Goal: Communication & Community: Answer question/provide support

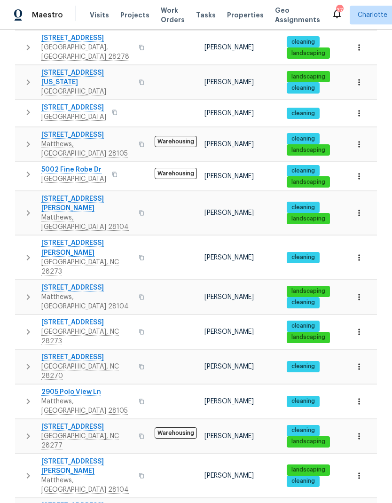
scroll to position [314, 0]
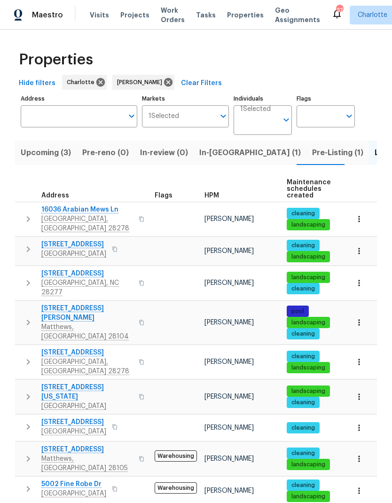
scroll to position [0, 0]
click at [214, 151] on span "In-[GEOGRAPHIC_DATA] (1)" at bounding box center [250, 152] width 102 height 13
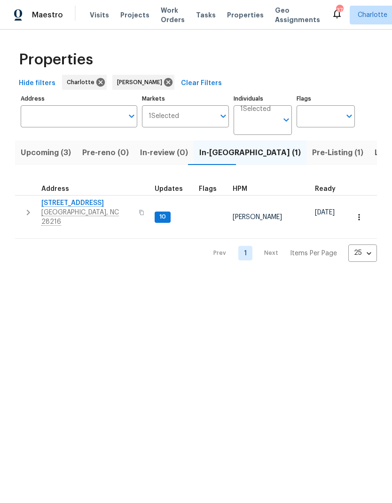
click at [23, 216] on button "button" at bounding box center [28, 212] width 19 height 28
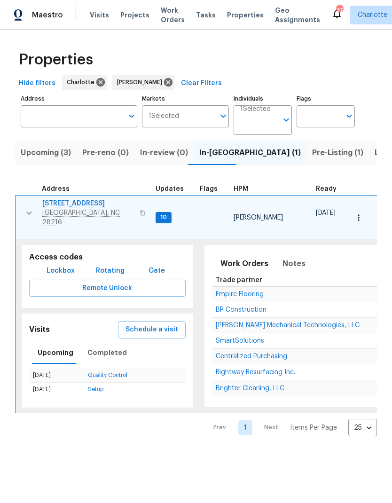
click at [252, 291] on span "Empire Flooring" at bounding box center [240, 294] width 48 height 7
click at [25, 209] on icon "button" at bounding box center [29, 212] width 11 height 11
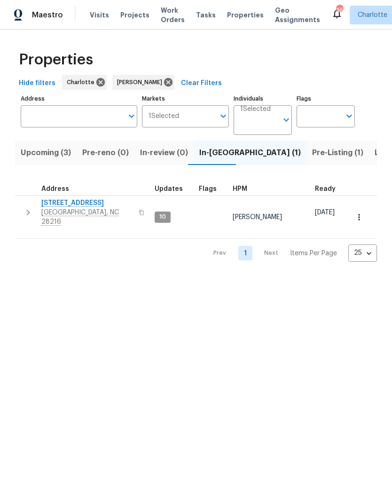
click at [307, 164] on button "Pre-Listing (1)" at bounding box center [338, 153] width 63 height 24
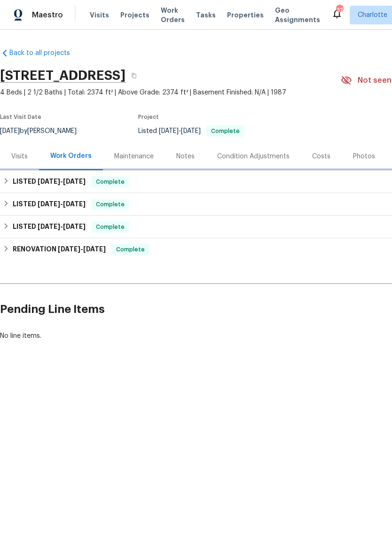
click at [25, 187] on h6 "LISTED 8/5/25 - 8/7/25" at bounding box center [49, 181] width 73 height 11
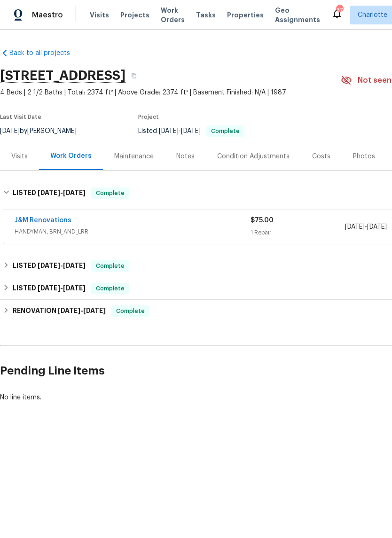
click at [68, 217] on link "J&M Renovations" at bounding box center [43, 220] width 57 height 7
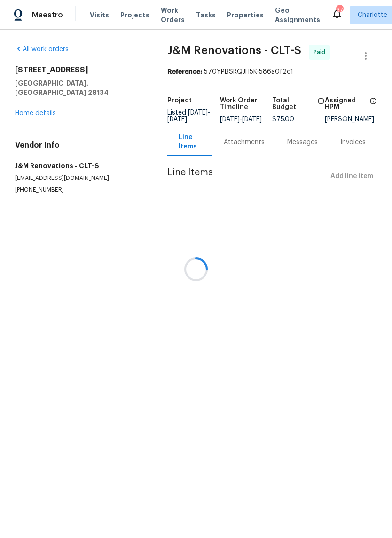
click at [343, 207] on div at bounding box center [196, 269] width 392 height 538
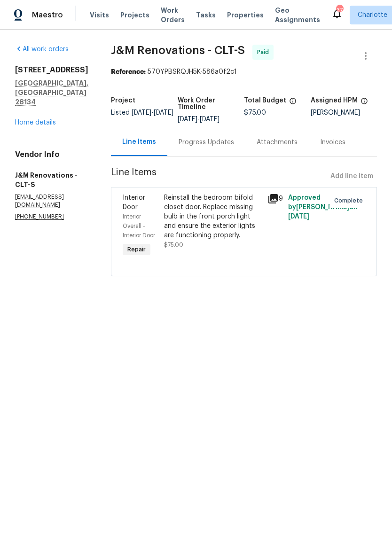
click at [234, 142] on div "Progress Updates" at bounding box center [206, 142] width 78 height 28
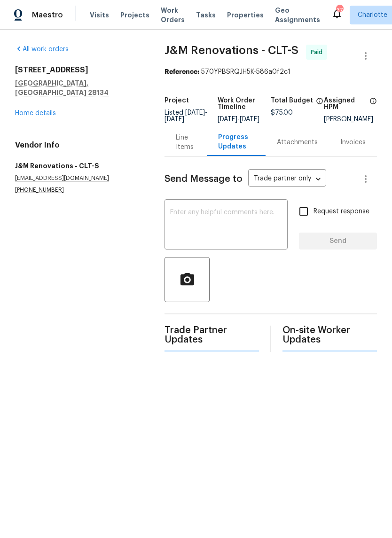
click at [192, 140] on div "Line Items" at bounding box center [185, 142] width 19 height 19
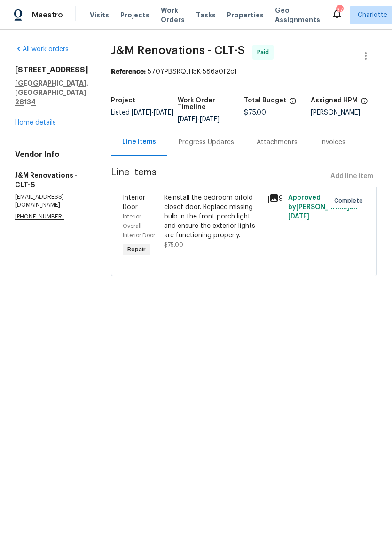
click at [226, 144] on div "Progress Updates" at bounding box center [206, 142] width 55 height 9
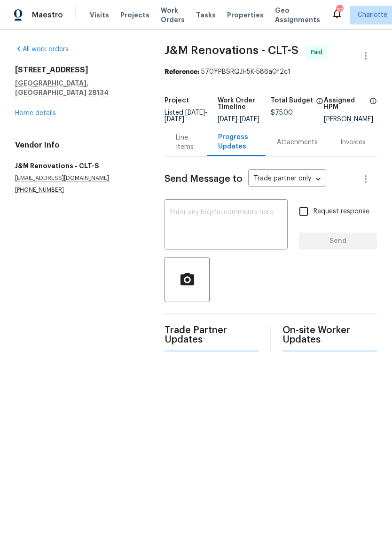
click at [242, 221] on textarea at bounding box center [226, 225] width 112 height 33
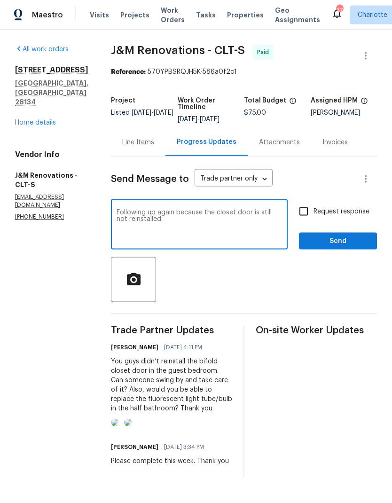
scroll to position [29, 0]
type textarea "Following up again because the closet door is still not reinstalled."
click at [311, 202] on input "Request response" at bounding box center [304, 212] width 20 height 20
checkbox input "true"
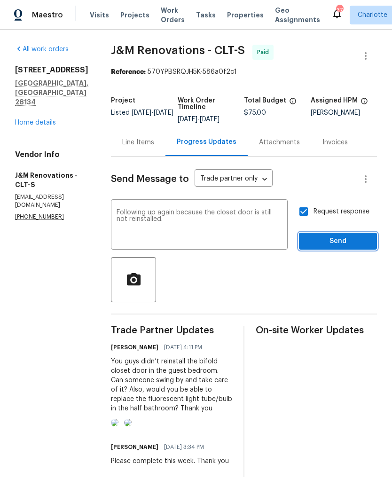
click at [364, 233] on button "Send" at bounding box center [338, 241] width 78 height 17
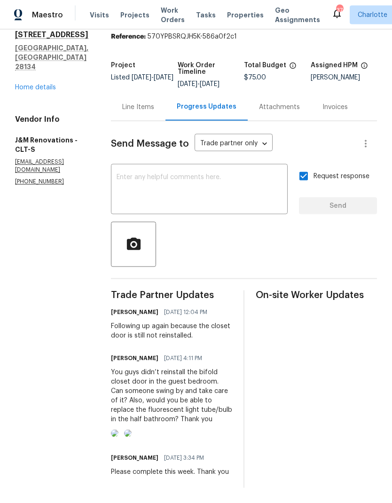
scroll to position [0, 0]
click at [142, 103] on div "Line Items" at bounding box center [138, 107] width 32 height 9
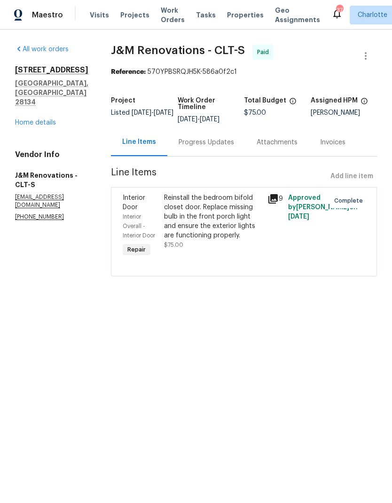
click at [220, 141] on div "Progress Updates" at bounding box center [206, 142] width 55 height 9
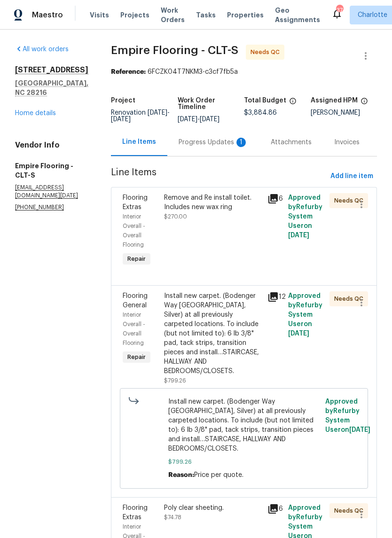
click at [229, 142] on div "Progress Updates 1" at bounding box center [214, 142] width 70 height 9
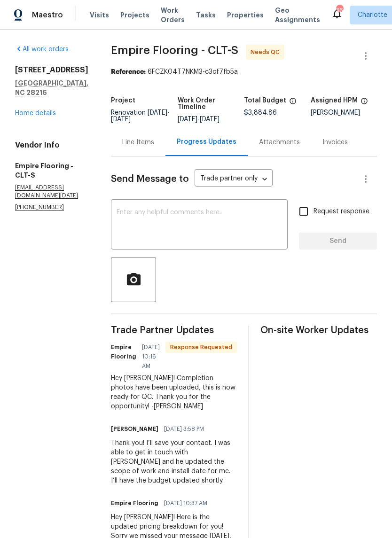
click at [233, 221] on textarea at bounding box center [200, 225] width 166 height 33
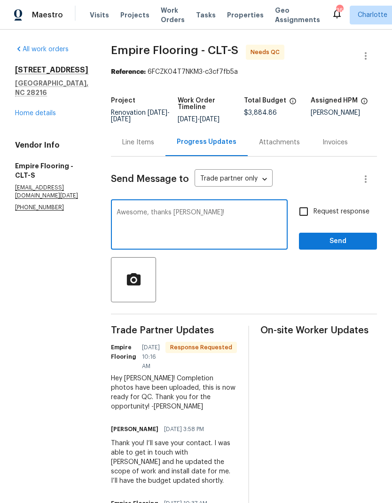
type textarea "Awesome, thanks Alex!"
click at [343, 247] on span "Send" at bounding box center [338, 242] width 63 height 12
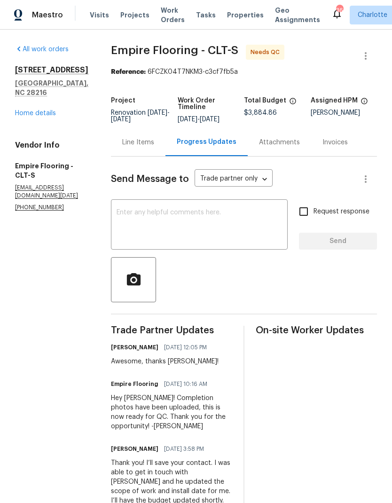
click at [143, 156] on div "Line Items" at bounding box center [138, 142] width 55 height 28
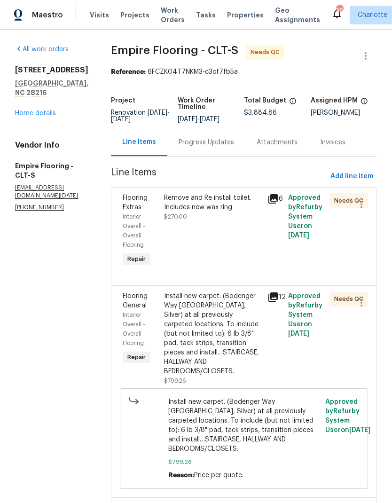
click at [246, 203] on div "Remove and Re install toilet. Includes new wax ring" at bounding box center [213, 202] width 98 height 19
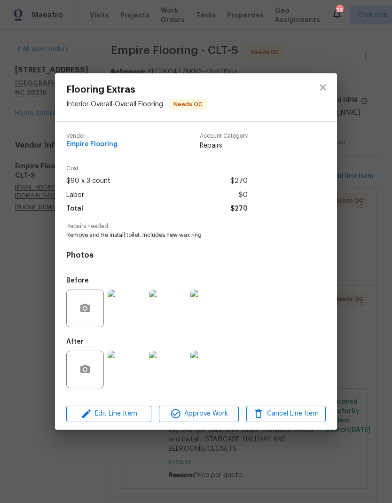
click at [140, 368] on img at bounding box center [127, 370] width 38 height 38
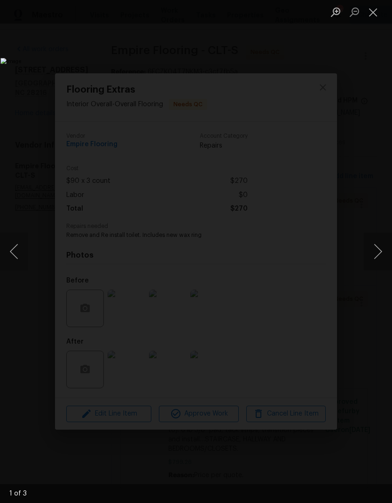
click at [379, 254] on button "Next image" at bounding box center [378, 252] width 28 height 38
click at [379, 259] on button "Next image" at bounding box center [378, 252] width 28 height 38
click at [380, 260] on button "Next image" at bounding box center [378, 252] width 28 height 38
click at [375, 266] on button "Next image" at bounding box center [378, 252] width 28 height 38
click at [28, 252] on button "Previous image" at bounding box center [14, 252] width 28 height 38
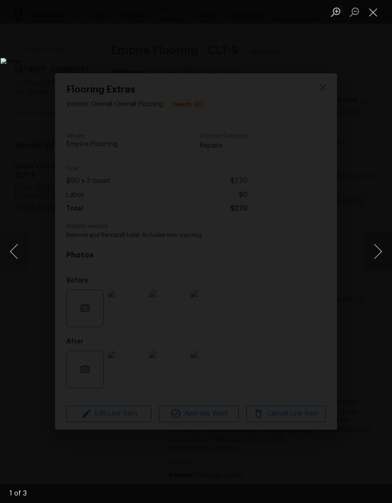
click at [24, 251] on button "Previous image" at bounding box center [14, 252] width 28 height 38
click at [375, 15] on button "Close lightbox" at bounding box center [373, 12] width 19 height 16
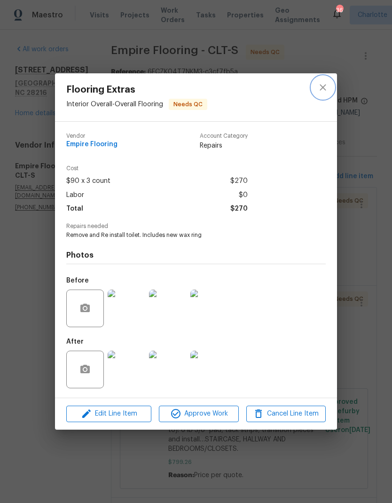
click at [323, 90] on icon "close" at bounding box center [322, 87] width 11 height 11
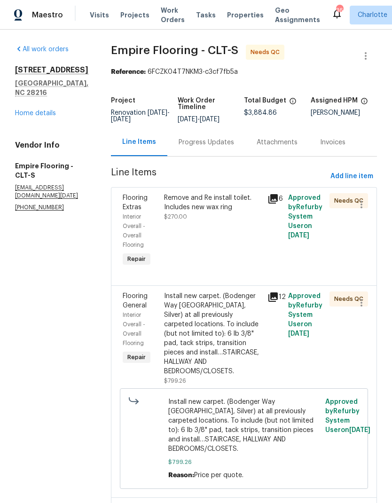
click at [255, 206] on div "Remove and Re install toilet. Includes new wax ring" at bounding box center [213, 202] width 98 height 19
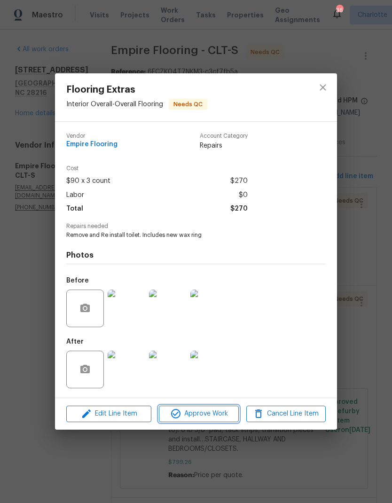
click at [210, 421] on button "Approve Work" at bounding box center [198, 414] width 79 height 16
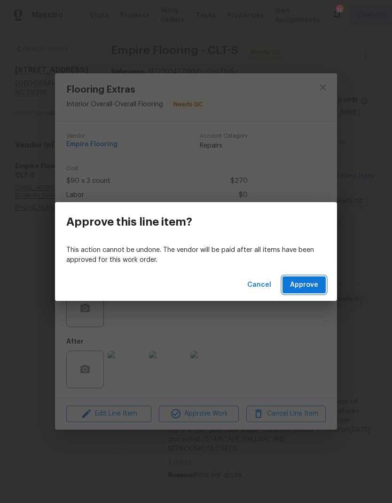
click at [316, 291] on button "Approve" at bounding box center [304, 284] width 43 height 17
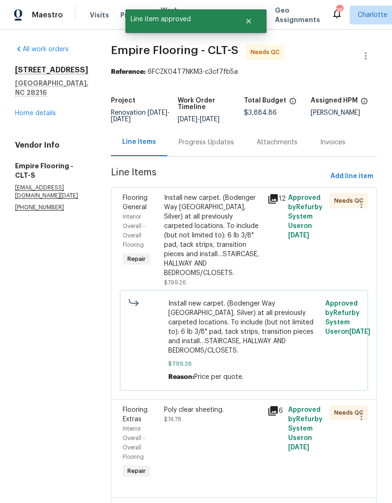
click at [256, 217] on div "Install new carpet. (Bodenger Way 945 Winter Ash, Silver) at all previously car…" at bounding box center [213, 235] width 98 height 85
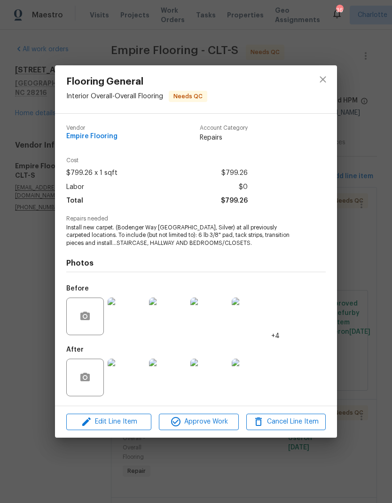
click at [130, 375] on img at bounding box center [127, 378] width 38 height 38
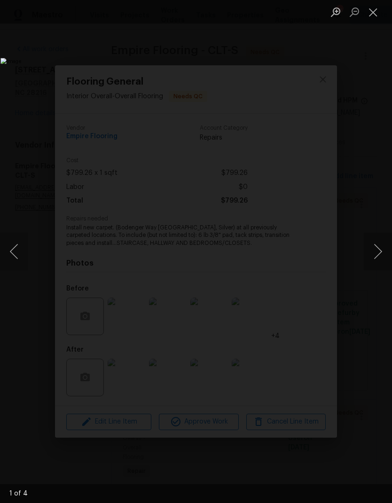
click at [377, 248] on button "Next image" at bounding box center [378, 252] width 28 height 38
click at [379, 247] on button "Next image" at bounding box center [378, 252] width 28 height 38
click at [379, 248] on button "Next image" at bounding box center [378, 252] width 28 height 38
click at [378, 251] on button "Next image" at bounding box center [378, 252] width 28 height 38
click at [379, 253] on button "Next image" at bounding box center [378, 252] width 28 height 38
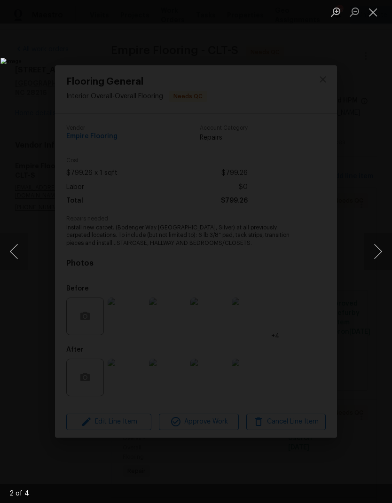
click at [378, 250] on button "Next image" at bounding box center [378, 252] width 28 height 38
click at [379, 249] on button "Next image" at bounding box center [378, 252] width 28 height 38
click at [377, 249] on button "Next image" at bounding box center [378, 252] width 28 height 38
click at [379, 250] on button "Next image" at bounding box center [378, 252] width 28 height 38
click at [374, 253] on button "Next image" at bounding box center [378, 252] width 28 height 38
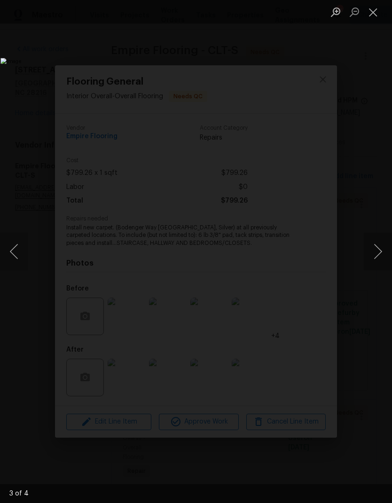
click at [374, 252] on button "Next image" at bounding box center [378, 252] width 28 height 38
click at [375, 252] on button "Next image" at bounding box center [378, 252] width 28 height 38
click at [376, 252] on button "Next image" at bounding box center [378, 252] width 28 height 38
click at [376, 251] on button "Next image" at bounding box center [378, 252] width 28 height 38
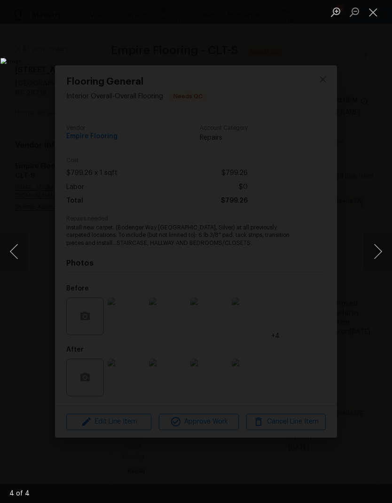
click at [376, 251] on button "Next image" at bounding box center [378, 252] width 28 height 38
click at [21, 256] on button "Previous image" at bounding box center [14, 252] width 28 height 38
click at [375, 253] on button "Next image" at bounding box center [378, 252] width 28 height 38
click at [377, 252] on button "Next image" at bounding box center [378, 252] width 28 height 38
click at [377, 251] on button "Next image" at bounding box center [378, 252] width 28 height 38
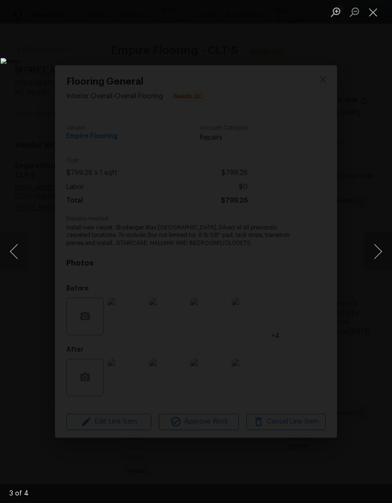
click at [370, 20] on button "Close lightbox" at bounding box center [373, 12] width 19 height 16
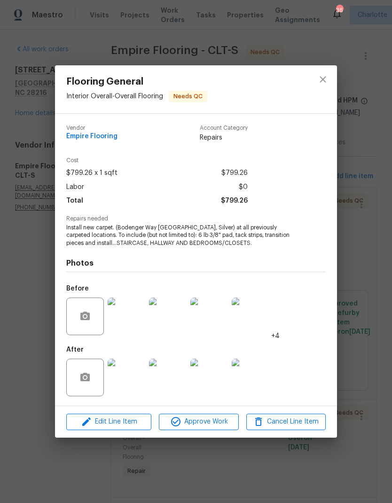
click at [216, 425] on span "Approve Work" at bounding box center [199, 422] width 74 height 12
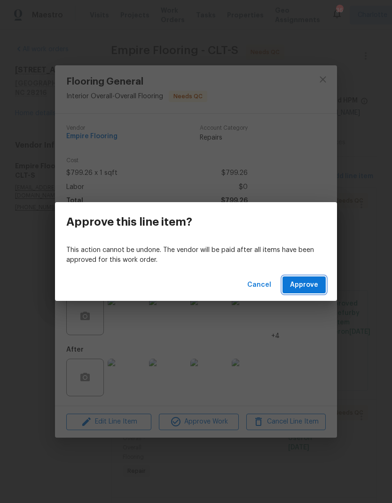
click at [317, 288] on span "Approve" at bounding box center [304, 285] width 28 height 12
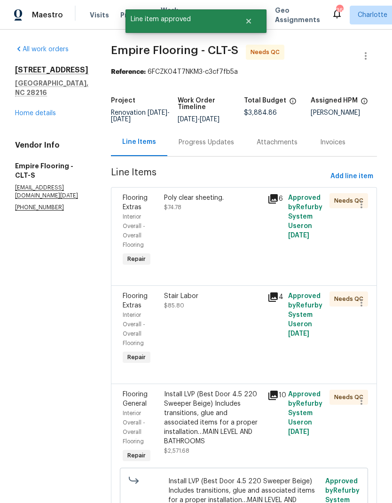
click at [244, 212] on div "Poly clear sheeting. $74.78" at bounding box center [213, 202] width 98 height 19
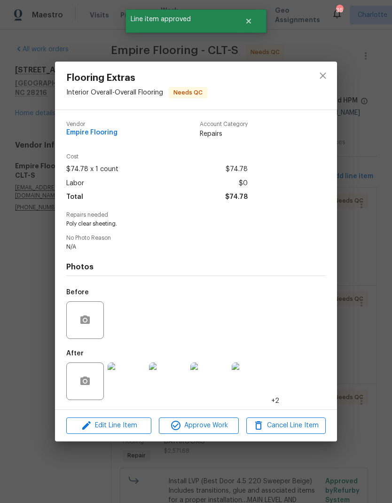
click at [136, 383] on img at bounding box center [127, 382] width 38 height 38
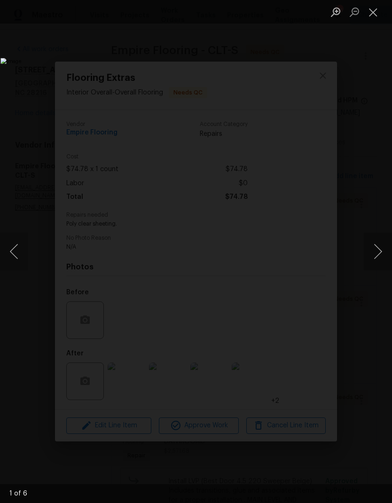
click at [374, 252] on button "Next image" at bounding box center [378, 252] width 28 height 38
click at [375, 252] on button "Next image" at bounding box center [378, 252] width 28 height 38
click at [381, 253] on button "Next image" at bounding box center [378, 252] width 28 height 38
click at [373, 246] on button "Next image" at bounding box center [378, 252] width 28 height 38
click at [374, 249] on button "Next image" at bounding box center [378, 252] width 28 height 38
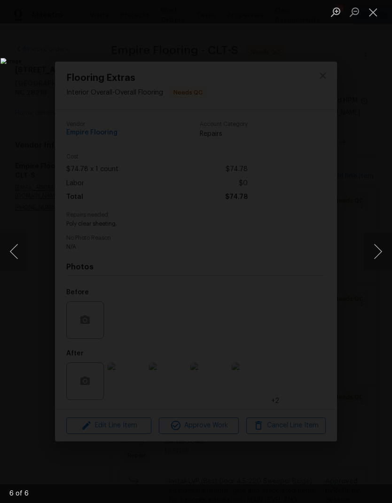
click at [374, 251] on button "Next image" at bounding box center [378, 252] width 28 height 38
click at [375, 248] on button "Next image" at bounding box center [378, 252] width 28 height 38
click at [375, 19] on button "Close lightbox" at bounding box center [373, 12] width 19 height 16
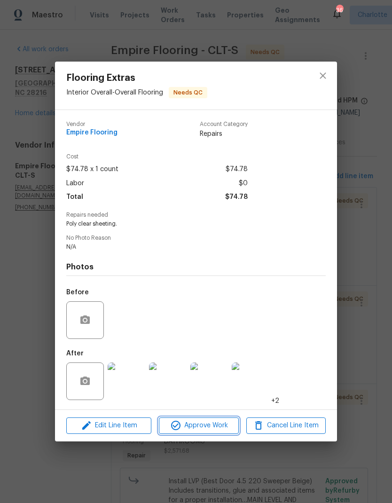
click at [218, 426] on span "Approve Work" at bounding box center [199, 426] width 74 height 12
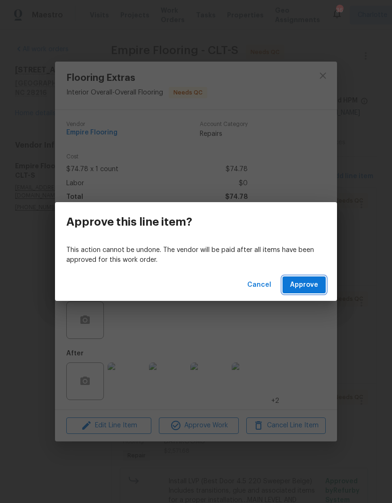
click at [323, 287] on button "Approve" at bounding box center [304, 284] width 43 height 17
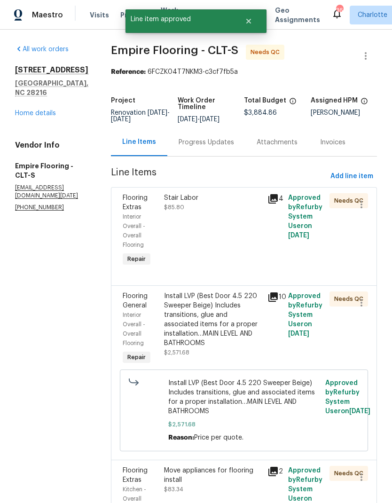
click at [253, 212] on div "Stair Labor $85.80" at bounding box center [213, 202] width 98 height 19
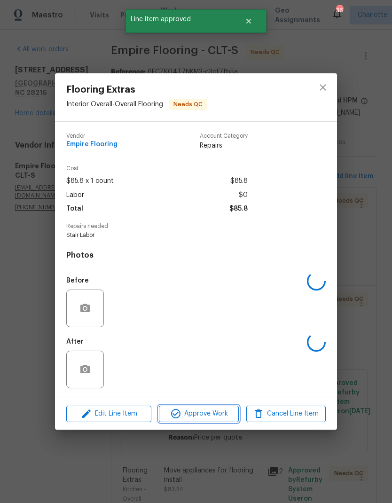
click at [212, 419] on span "Approve Work" at bounding box center [199, 414] width 74 height 12
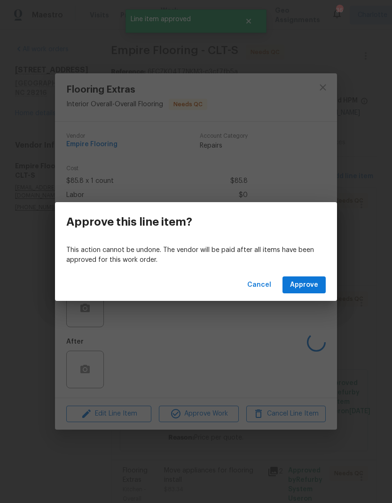
click at [314, 285] on span "Approve" at bounding box center [304, 285] width 28 height 12
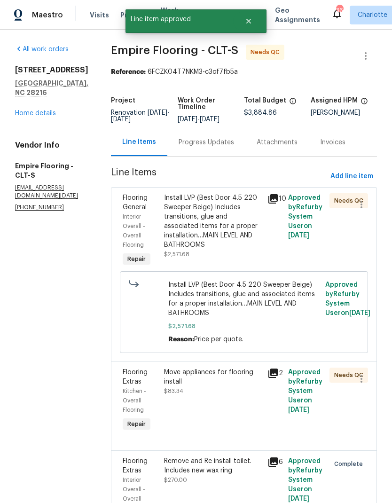
click at [244, 220] on div "Install LVP (Best Door 4.5 220 Sweeper Beige) Includes transitions, glue and as…" at bounding box center [213, 221] width 98 height 56
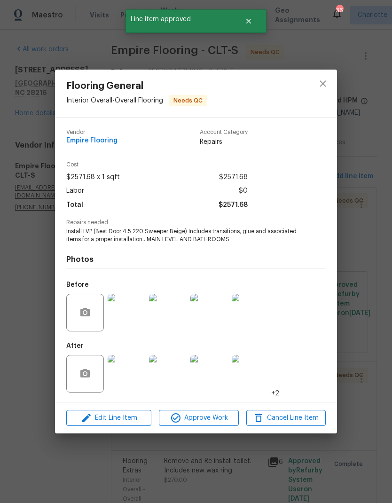
click at [138, 379] on img at bounding box center [127, 374] width 38 height 38
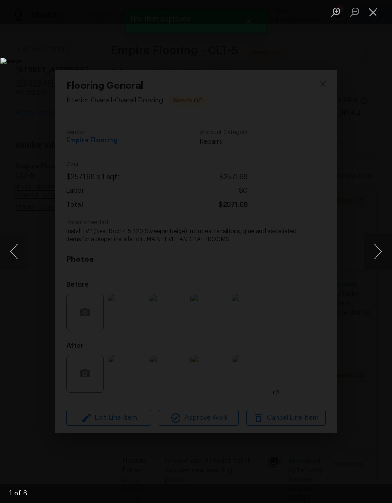
click at [376, 252] on button "Next image" at bounding box center [378, 252] width 28 height 38
click at [16, 262] on button "Previous image" at bounding box center [14, 252] width 28 height 38
click at [377, 253] on button "Next image" at bounding box center [378, 252] width 28 height 38
click at [379, 253] on button "Next image" at bounding box center [378, 252] width 28 height 38
click at [379, 252] on button "Next image" at bounding box center [378, 252] width 28 height 38
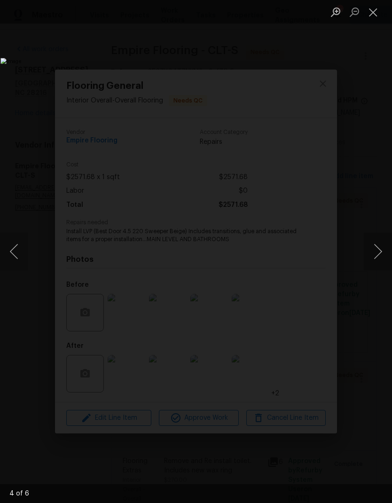
click at [367, 19] on button "Close lightbox" at bounding box center [373, 12] width 19 height 16
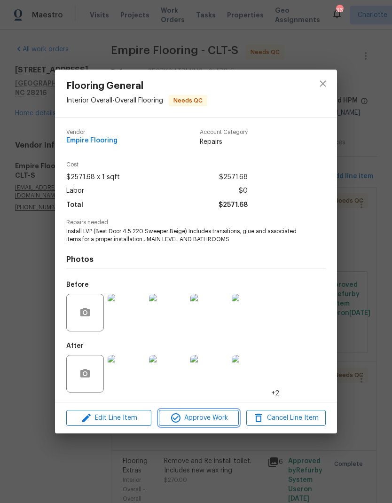
click at [219, 414] on span "Approve Work" at bounding box center [199, 418] width 74 height 12
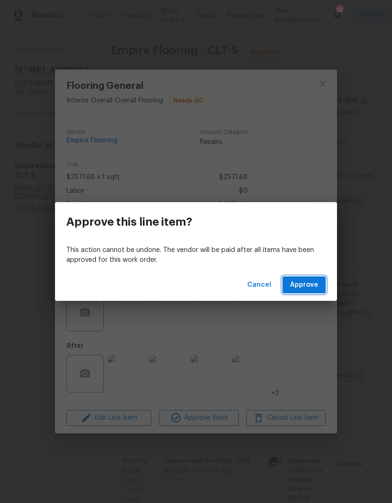
click at [309, 286] on span "Approve" at bounding box center [304, 285] width 28 height 12
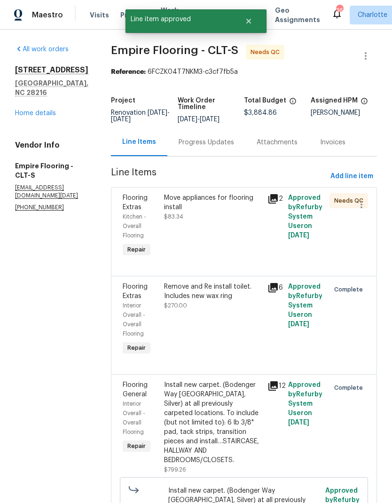
click at [253, 210] on div "Move appliances for flooring install" at bounding box center [213, 202] width 98 height 19
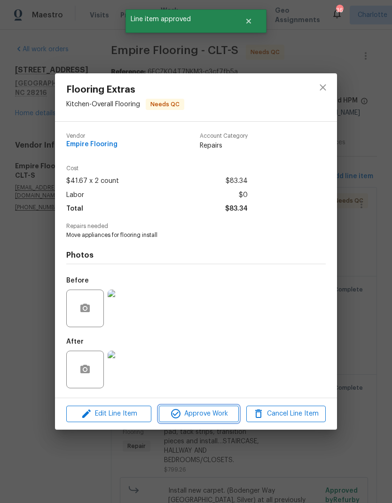
click at [204, 420] on span "Approve Work" at bounding box center [199, 414] width 74 height 12
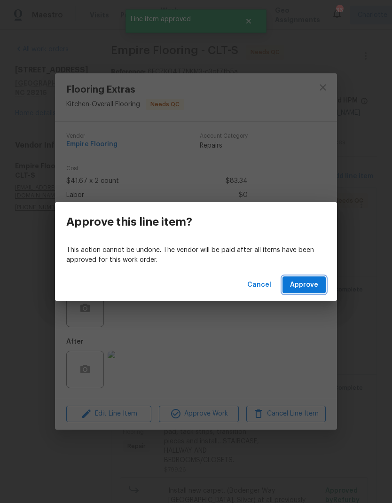
click at [307, 292] on button "Approve" at bounding box center [304, 284] width 43 height 17
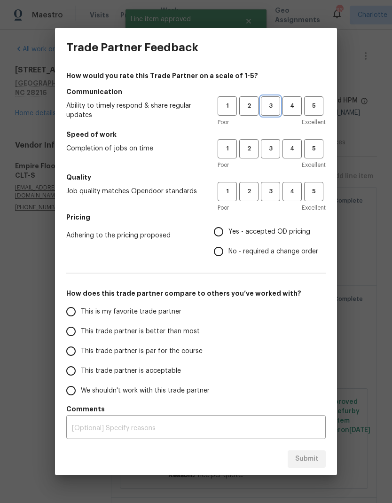
click at [276, 106] on span "3" at bounding box center [270, 106] width 17 height 11
click at [269, 149] on span "3" at bounding box center [270, 148] width 17 height 11
click at [295, 111] on span "4" at bounding box center [292, 106] width 17 height 11
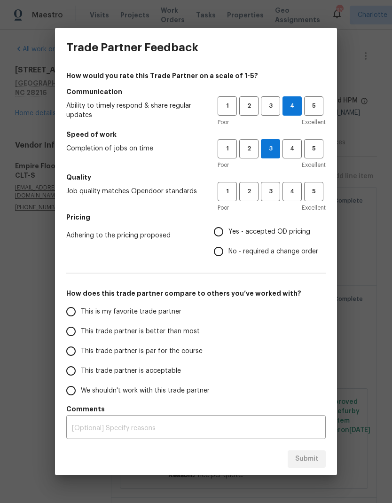
click at [308, 69] on div "How would you rate this Trade Partner on a scale of 1-5? Communication Ability …" at bounding box center [196, 255] width 282 height 376
click at [269, 199] on button "3" at bounding box center [270, 191] width 19 height 19
click at [222, 235] on input "Yes - accepted OD pricing" at bounding box center [219, 232] width 20 height 20
radio input "true"
click at [70, 334] on input "This trade partner is better than most" at bounding box center [71, 332] width 20 height 20
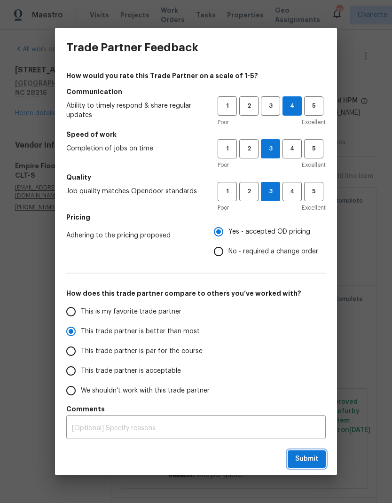
click at [321, 458] on button "Submit" at bounding box center [307, 458] width 38 height 17
radio input "true"
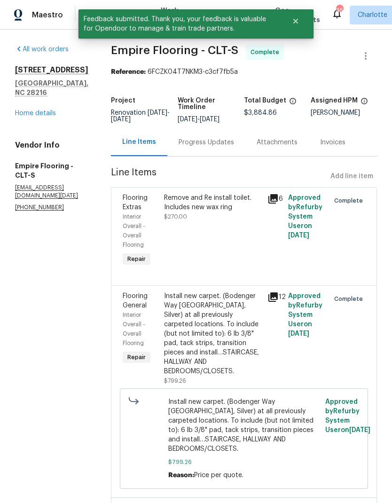
click at [46, 110] on link "Home details" at bounding box center [35, 113] width 41 height 7
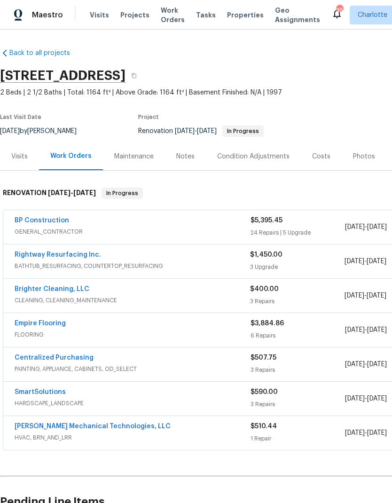
click at [78, 287] on link "Brighter Cleaning, LLC" at bounding box center [52, 289] width 75 height 7
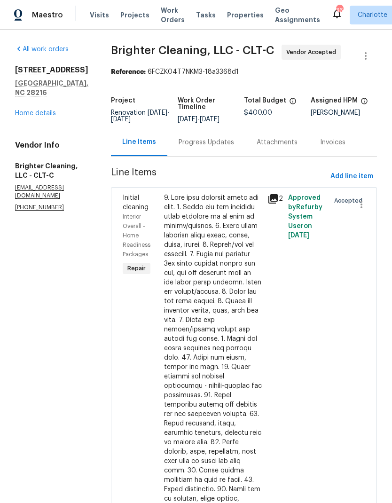
click at [197, 144] on div "Progress Updates" at bounding box center [206, 142] width 55 height 9
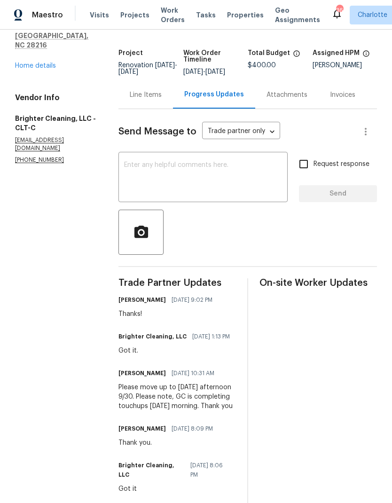
scroll to position [47, 0]
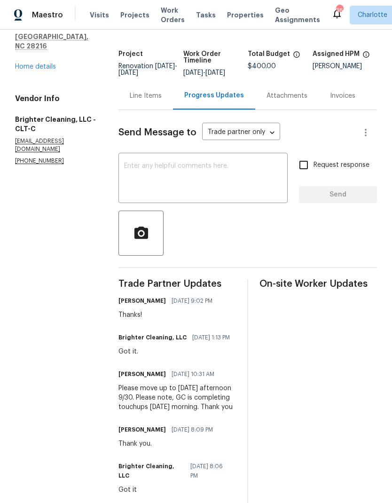
click at [245, 196] on textarea at bounding box center [203, 179] width 158 height 33
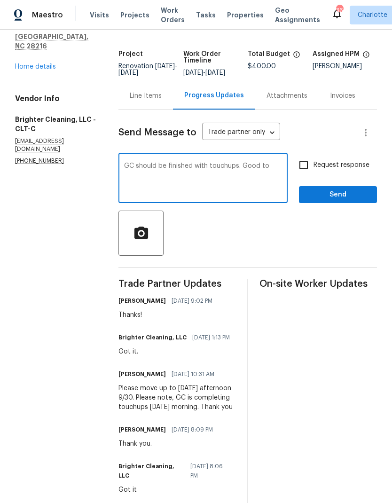
type textarea "GC should be finished with touchups. Good to"
click at [136, 167] on div "GC should be finished with touchups. Good to x ​" at bounding box center [202, 179] width 169 height 48
click at [130, 172] on textarea "GC should be finished with touchups. Good to" at bounding box center [203, 179] width 158 height 33
click at [132, 170] on textarea "GC should be finished with touchups. Good to" at bounding box center [203, 179] width 158 height 33
click at [130, 168] on div "GC should be finished with touchups. Good to x ​" at bounding box center [202, 179] width 169 height 48
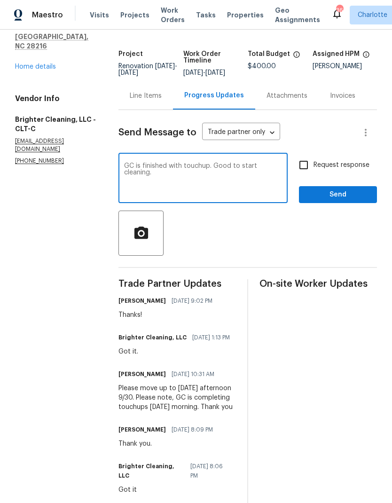
click at [231, 176] on textarea "GC is finished with touchup. Good to start cleaning." at bounding box center [203, 179] width 158 height 33
click at [232, 168] on div "GC is finished with touchup. Good to start cleaning. x ​" at bounding box center [202, 179] width 169 height 48
click at [217, 171] on textarea "GC is finished with touchup. Good to start cleaning." at bounding box center [203, 179] width 158 height 33
click at [240, 172] on textarea "GC is finished with touchup. You’re Good to start cleaning." at bounding box center [203, 179] width 158 height 33
click at [240, 171] on textarea "GC is finished with touchup. You’re Good to start cleaning." at bounding box center [203, 179] width 158 height 33
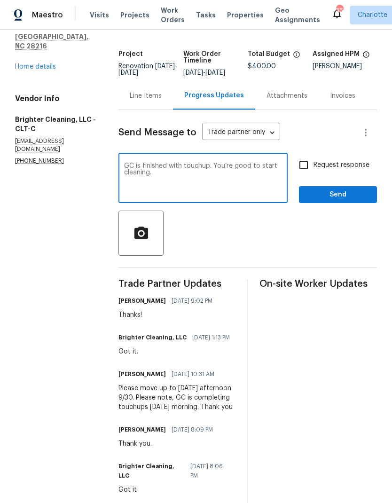
click at [205, 170] on textarea "GC is finished with touchup. You’re good to start cleaning." at bounding box center [203, 179] width 158 height 33
type textarea "GC is finished with touchups. You’re good to start cleaning."
click at [309, 171] on input "Request response" at bounding box center [304, 165] width 20 height 20
checkbox input "true"
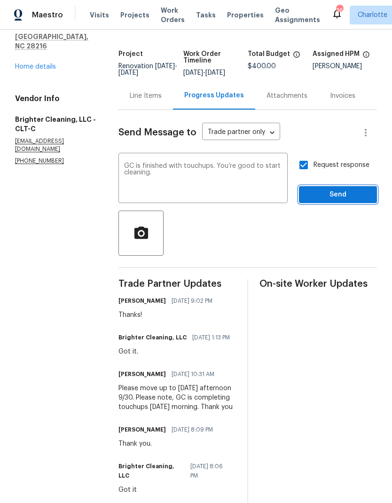
click at [341, 199] on span "Send" at bounding box center [338, 195] width 63 height 12
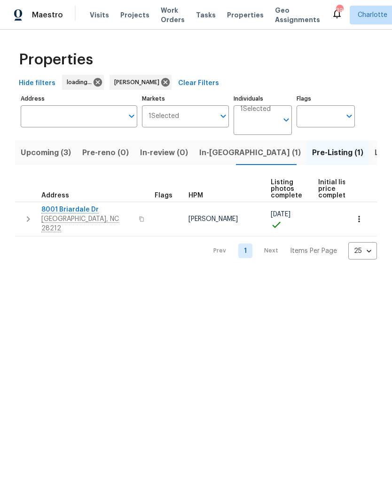
click at [217, 149] on span "In-[GEOGRAPHIC_DATA] (1)" at bounding box center [250, 152] width 102 height 13
